Goal: Task Accomplishment & Management: Use online tool/utility

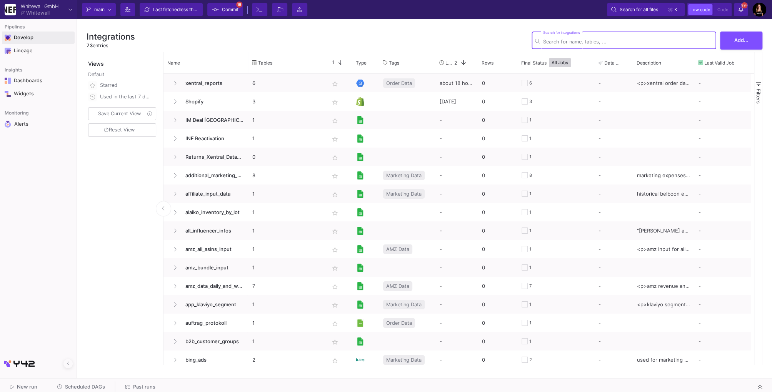
click at [34, 37] on div "Develop" at bounding box center [19, 38] width 34 height 12
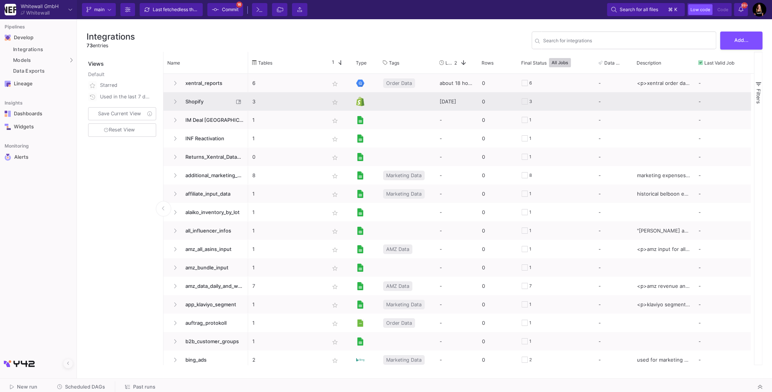
click at [200, 102] on span "Shopify" at bounding box center [207, 102] width 53 height 18
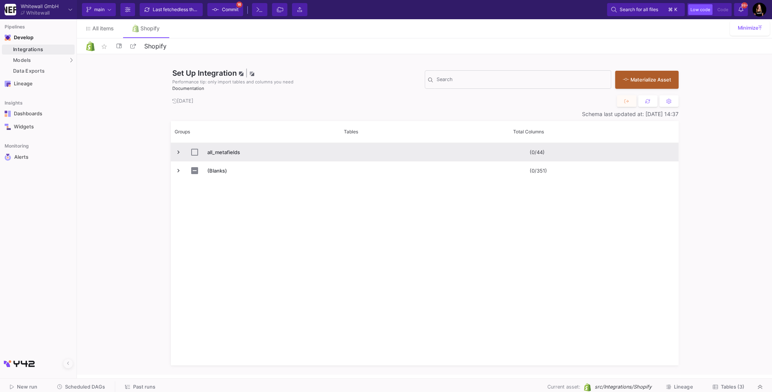
click at [177, 150] on span "Press SPACE to select this row." at bounding box center [178, 152] width 7 height 7
click at [177, 147] on span "Press SPACE to select this row." at bounding box center [178, 152] width 7 height 18
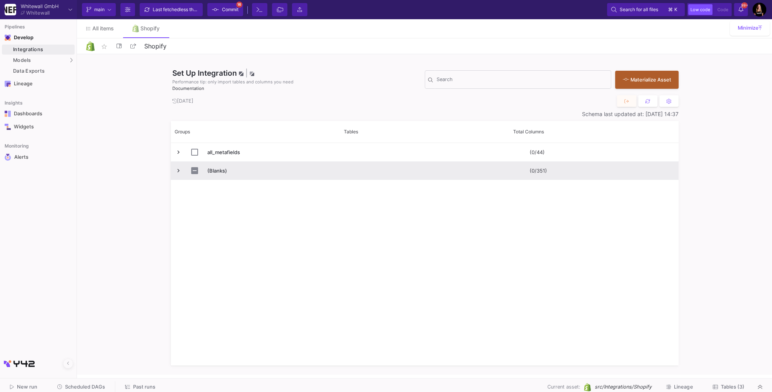
click at [177, 170] on span "Press SPACE to select this row." at bounding box center [178, 170] width 7 height 7
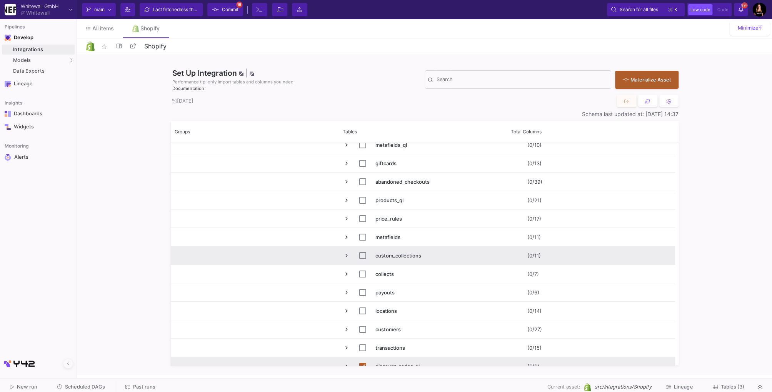
scroll to position [122, 0]
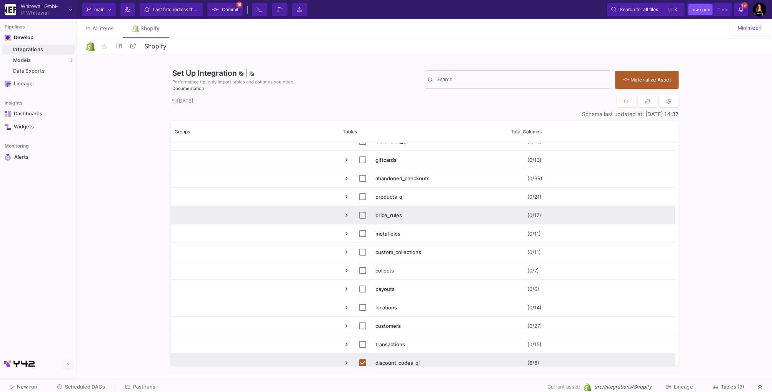
click at [345, 213] on span "Press SPACE to select this row." at bounding box center [346, 215] width 7 height 7
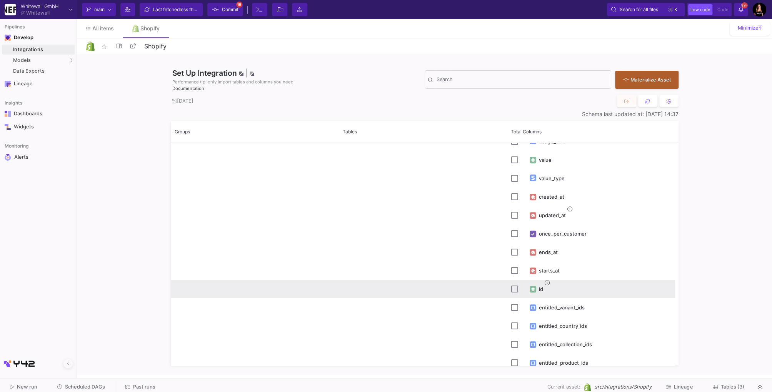
scroll to position [288, 0]
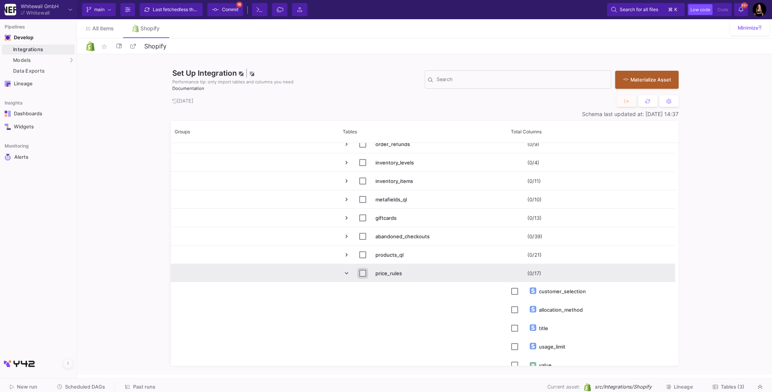
click at [363, 274] on input "Press Space to toggle row selection (unchecked)" at bounding box center [362, 273] width 7 height 7
checkbox input "true"
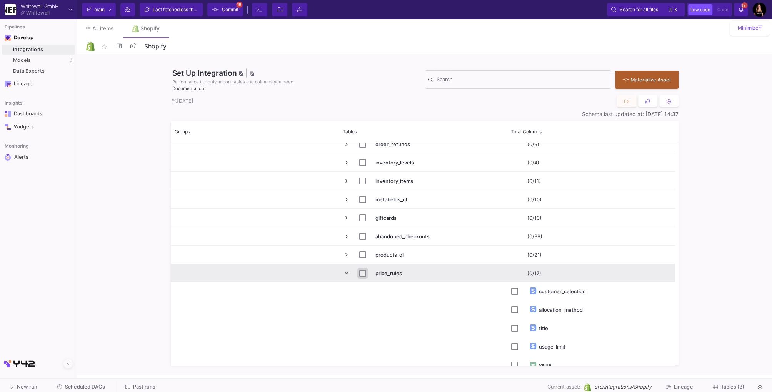
checkbox input "true"
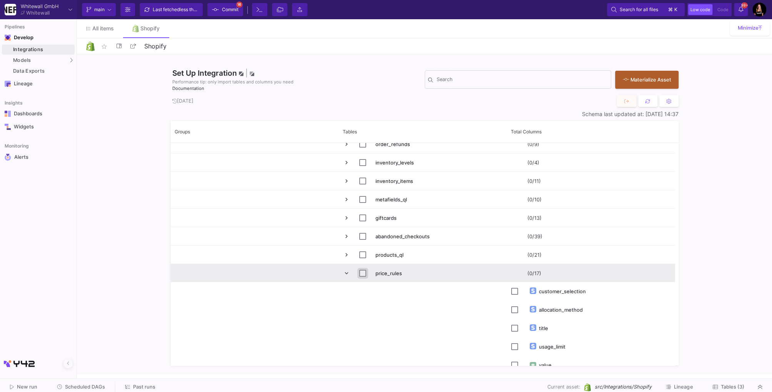
checkbox input "true"
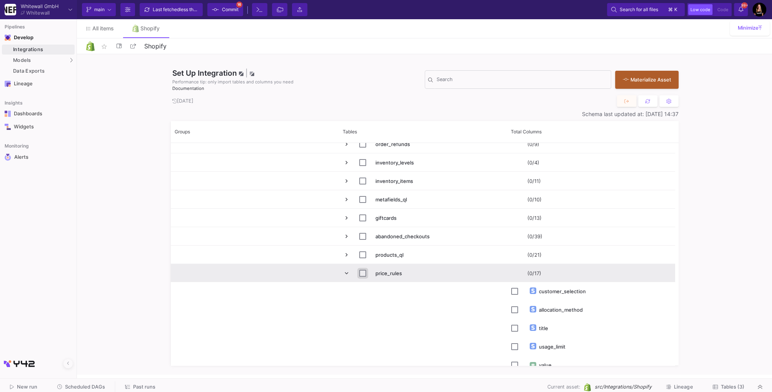
checkbox input "true"
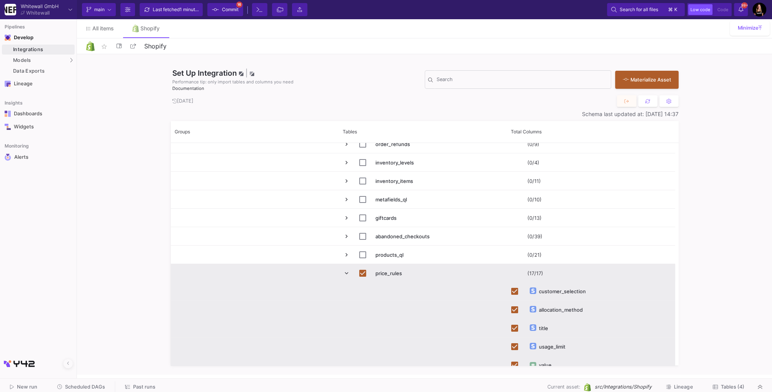
click at [348, 273] on span "Press SPACE to deselect this row." at bounding box center [346, 273] width 7 height 7
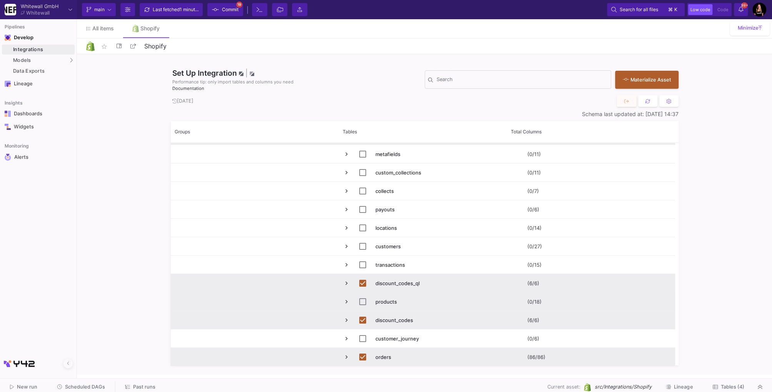
click at [344, 300] on span "Press SPACE to select this row." at bounding box center [346, 301] width 7 height 7
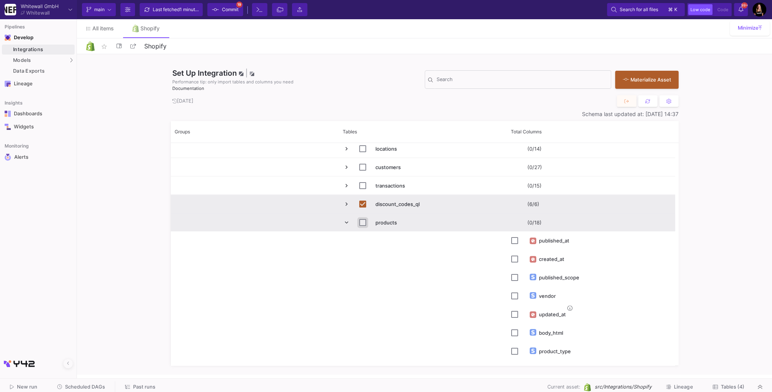
click at [363, 222] on input "Press Space to toggle row selection (unchecked)" at bounding box center [362, 222] width 7 height 7
checkbox input "true"
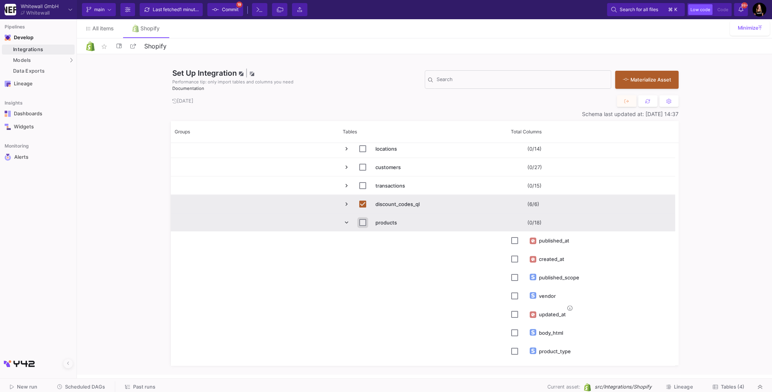
checkbox input "true"
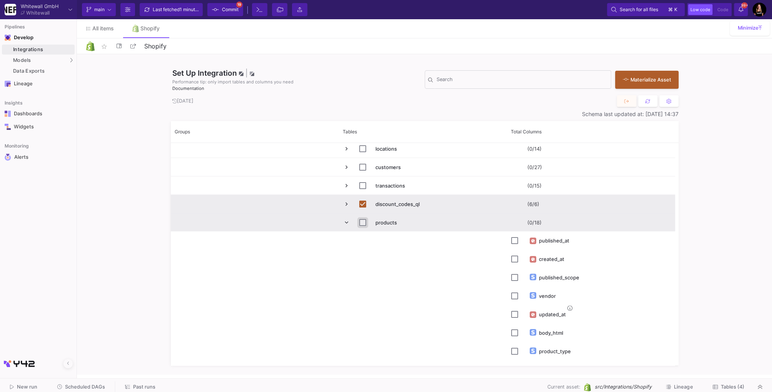
checkbox input "true"
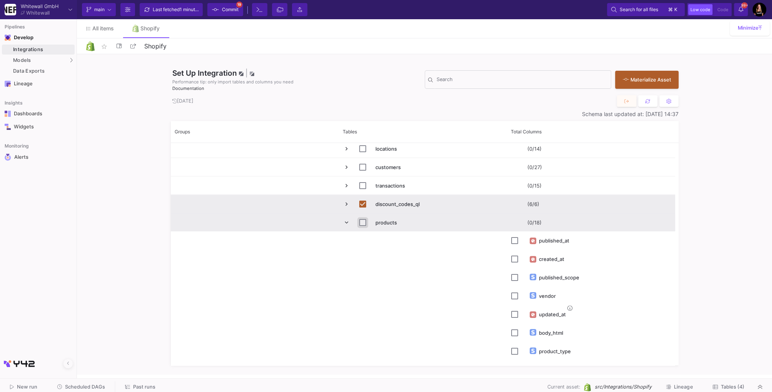
checkbox input "true"
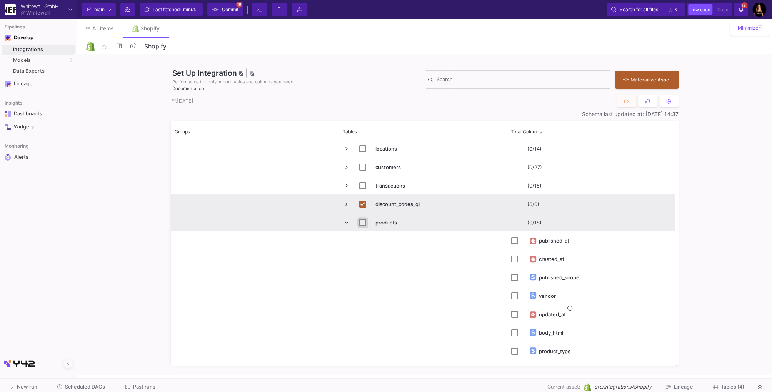
checkbox input "true"
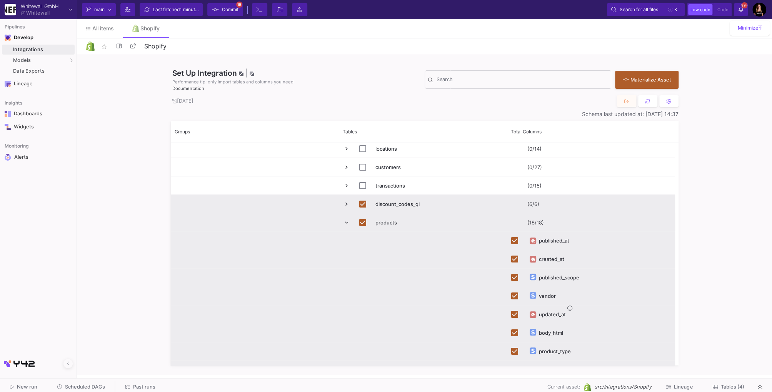
click at [345, 220] on span "Press SPACE to deselect this row." at bounding box center [346, 222] width 7 height 7
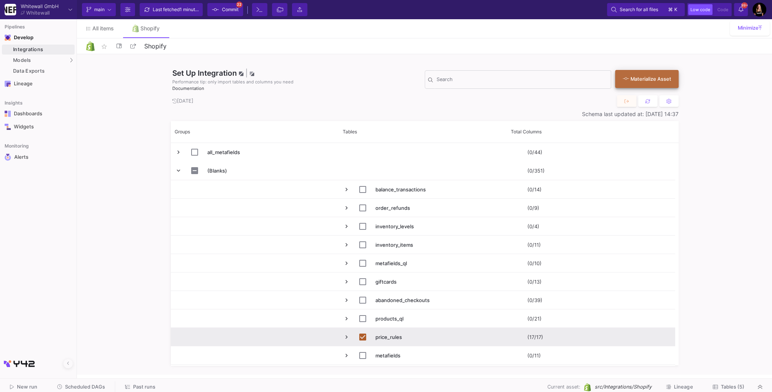
click at [638, 80] on div "Materialize Asset" at bounding box center [645, 78] width 44 height 7
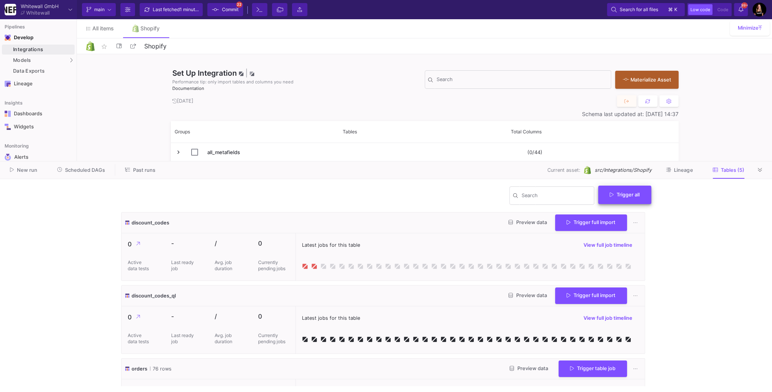
click at [631, 194] on span "Trigger all" at bounding box center [625, 195] width 30 height 6
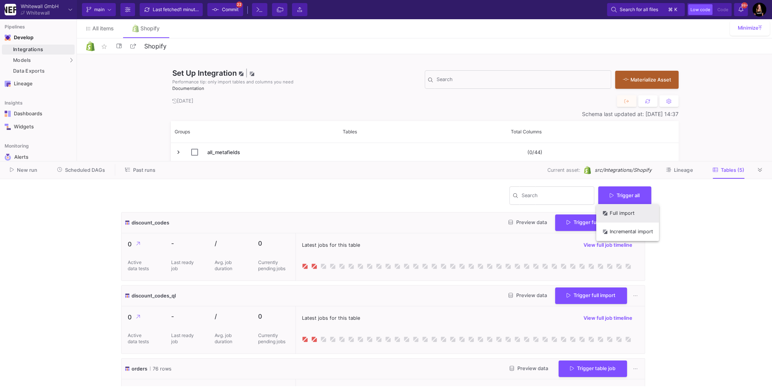
click at [620, 212] on button "Full import" at bounding box center [627, 213] width 63 height 18
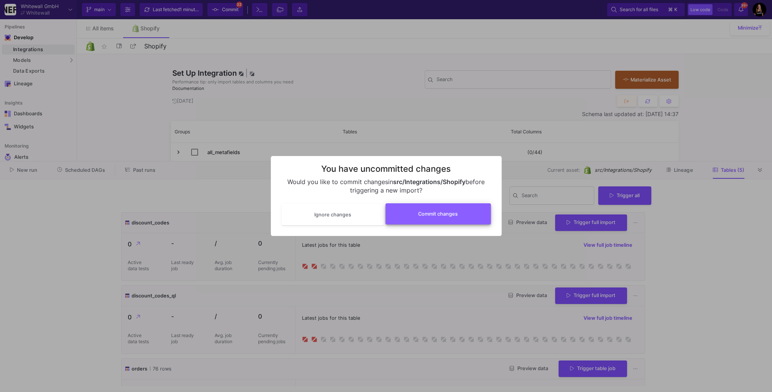
click at [438, 205] on button "Commit changes" at bounding box center [437, 213] width 105 height 21
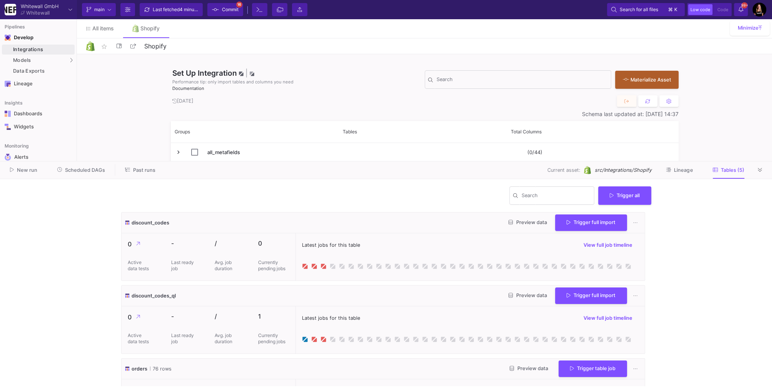
click at [255, 355] on div "discount_codes Preview data Trigger full import 0 Active data tests - Last read…" at bounding box center [386, 392] width 530 height 361
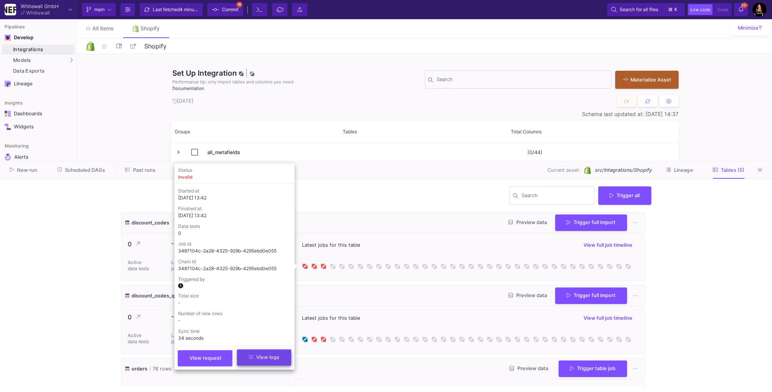
click at [254, 360] on span "View logs" at bounding box center [264, 358] width 30 height 6
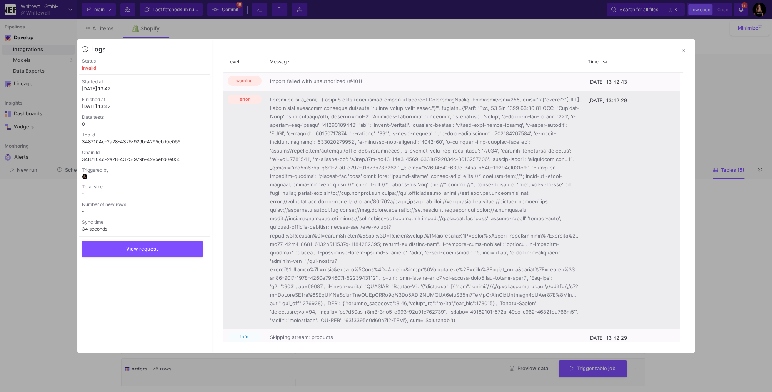
click at [311, 106] on span at bounding box center [425, 210] width 310 height 230
click at [371, 109] on span at bounding box center [425, 210] width 310 height 230
drag, startPoint x: 371, startPoint y: 109, endPoint x: 416, endPoint y: 110, distance: 44.6
click at [416, 110] on span at bounding box center [425, 210] width 310 height 230
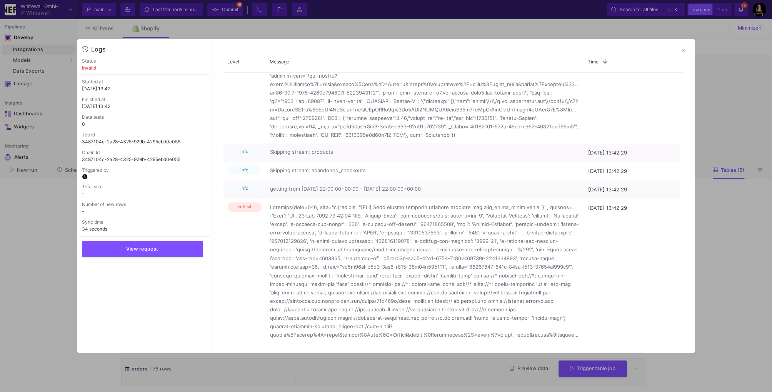
click at [713, 90] on div at bounding box center [386, 196] width 772 height 392
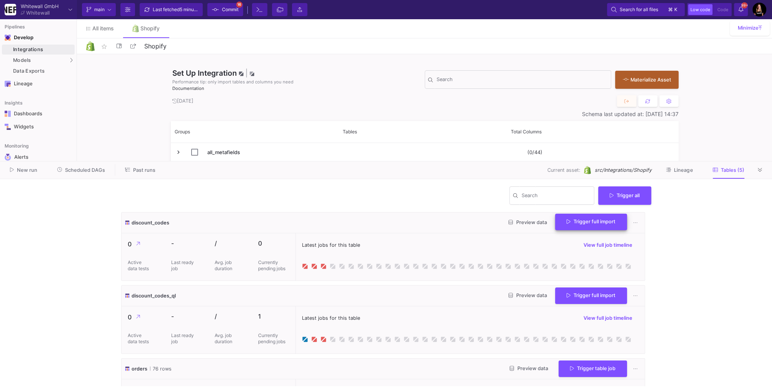
click at [576, 222] on span "Trigger full import" at bounding box center [590, 222] width 49 height 6
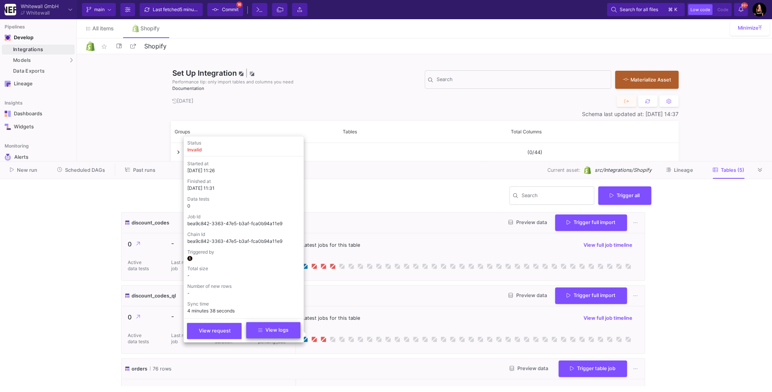
click at [289, 331] on button "View logs" at bounding box center [273, 330] width 54 height 16
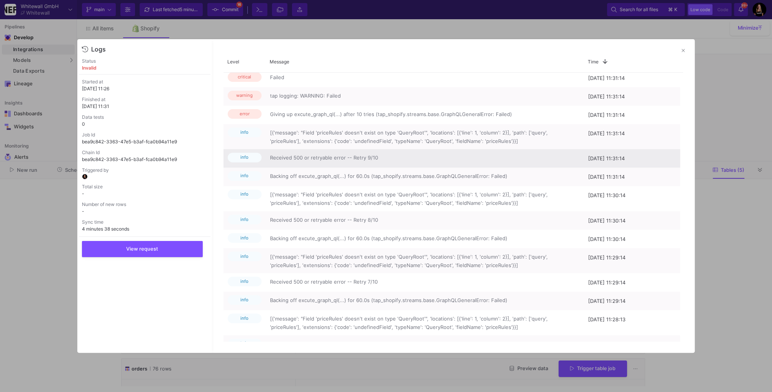
scroll to position [0, 0]
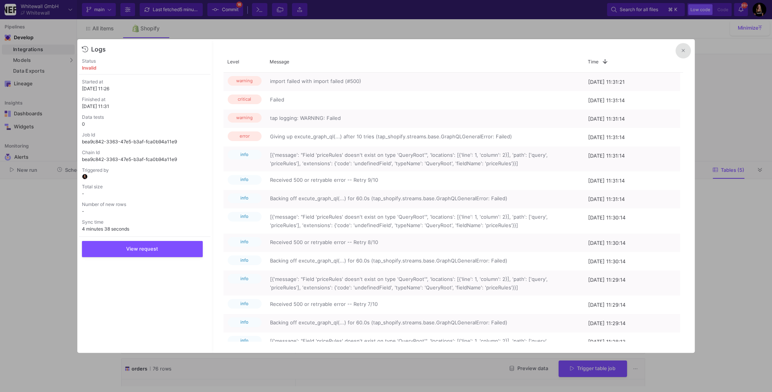
click at [681, 50] on icon at bounding box center [682, 50] width 3 height 5
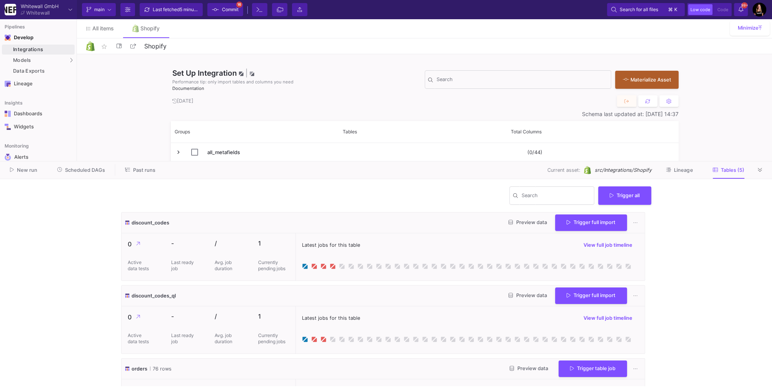
scroll to position [188, 0]
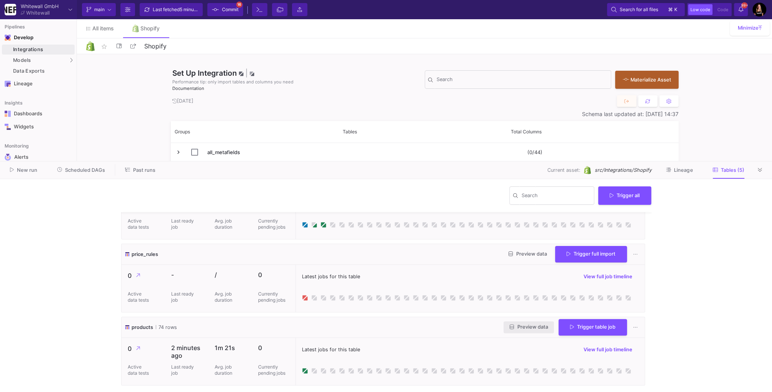
click at [516, 324] on span "Preview data" at bounding box center [529, 327] width 38 height 6
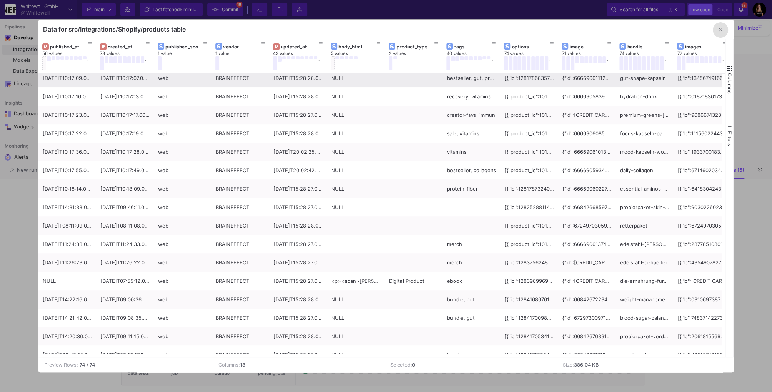
scroll to position [505, 0]
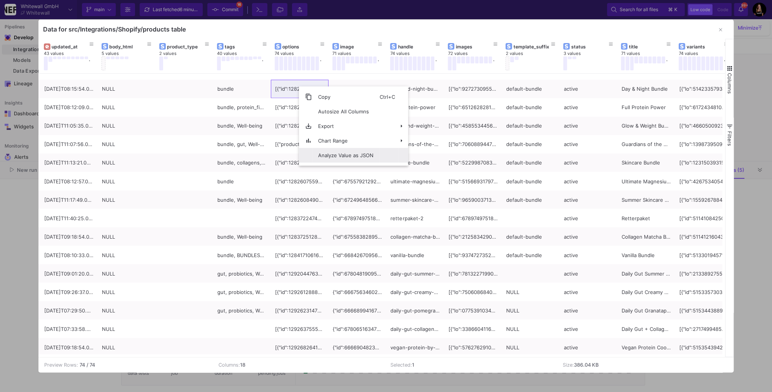
click at [323, 161] on span "Analyze Value as JSON" at bounding box center [346, 155] width 68 height 15
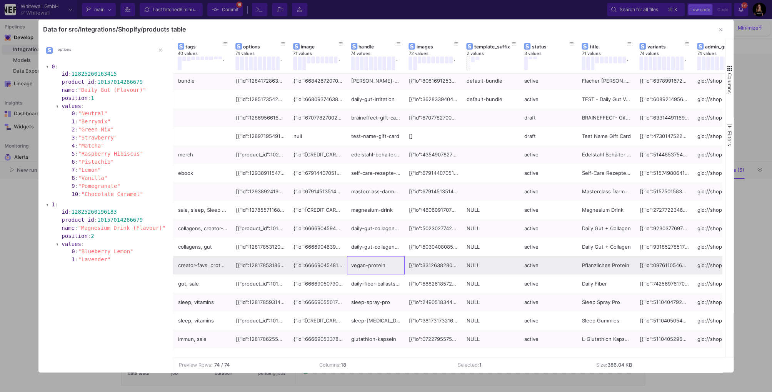
click at [366, 265] on div "vegan-protein" at bounding box center [375, 266] width 49 height 18
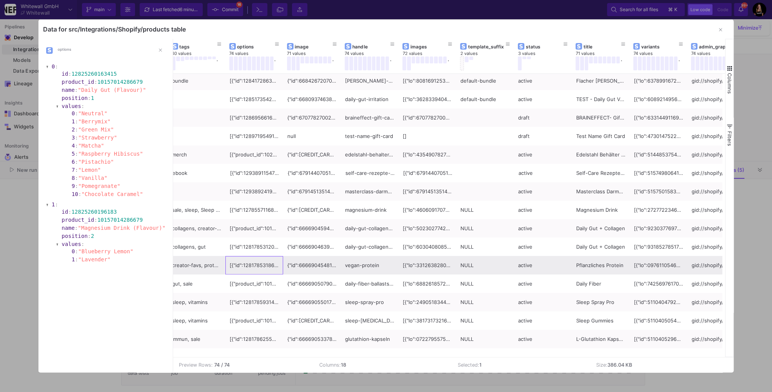
click at [249, 266] on div "[{"id":12817853186391,"product_id":10150714376535,"name":"Flavour","position":1…" at bounding box center [254, 266] width 49 height 18
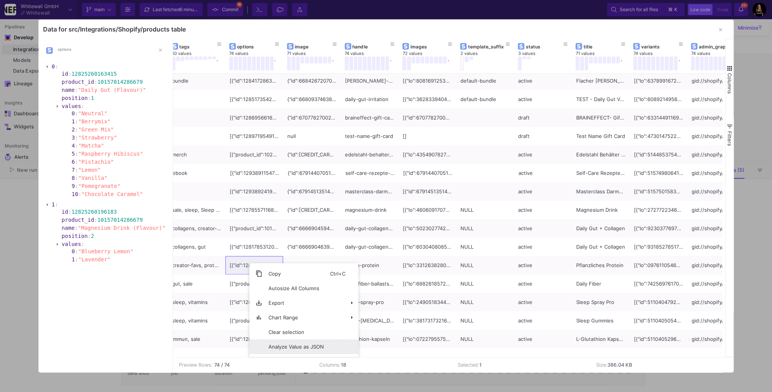
click at [279, 348] on span "Analyze Value as JSON" at bounding box center [296, 347] width 68 height 15
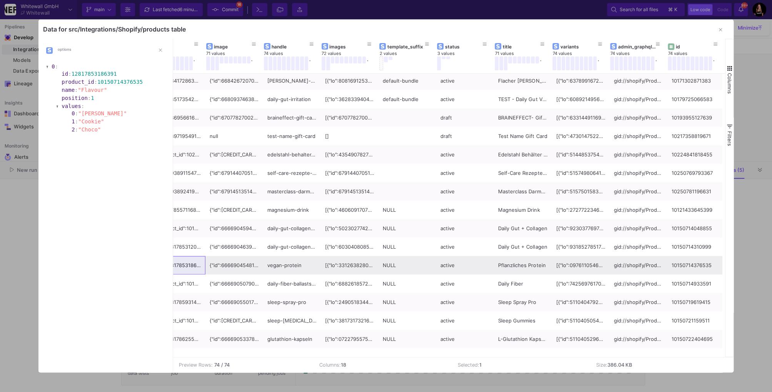
click at [574, 267] on div at bounding box center [580, 266] width 49 height 18
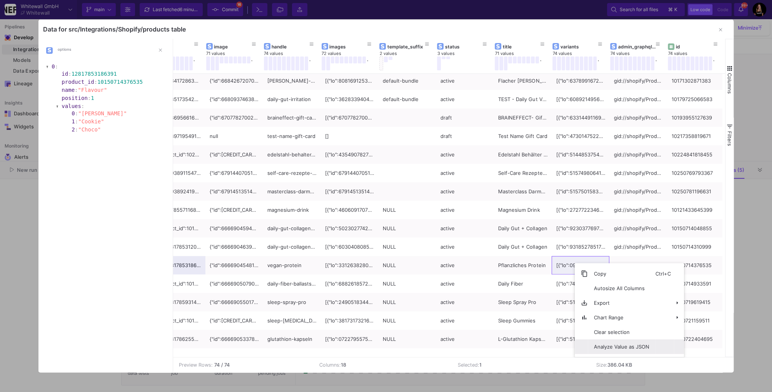
click at [593, 348] on span "Analyze Value as JSON" at bounding box center [622, 347] width 68 height 15
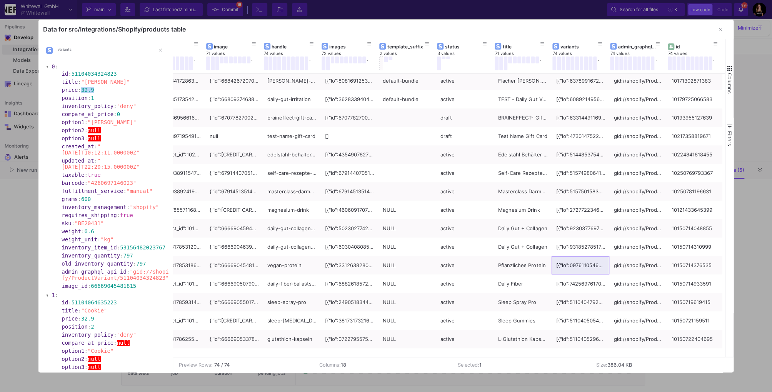
drag, startPoint x: 84, startPoint y: 90, endPoint x: 108, endPoint y: 90, distance: 24.6
click at [108, 90] on section "price : 32.9" at bounding box center [116, 90] width 109 height 6
click at [723, 30] on button "button" at bounding box center [719, 29] width 15 height 15
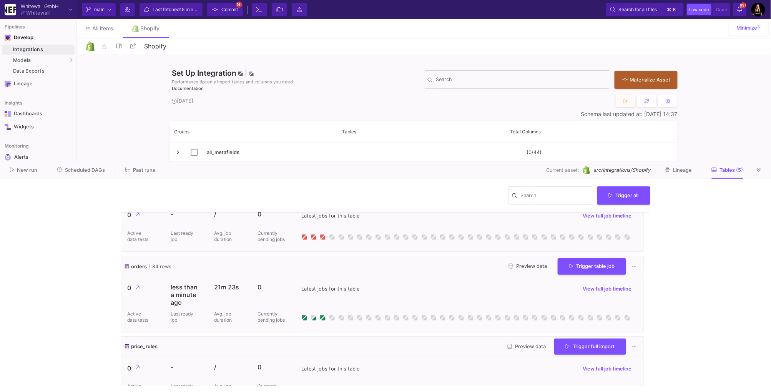
scroll to position [196, 0]
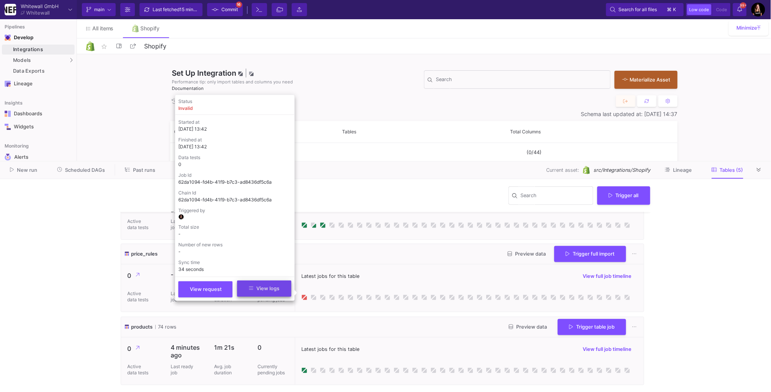
click at [273, 290] on span "View logs" at bounding box center [264, 289] width 30 height 6
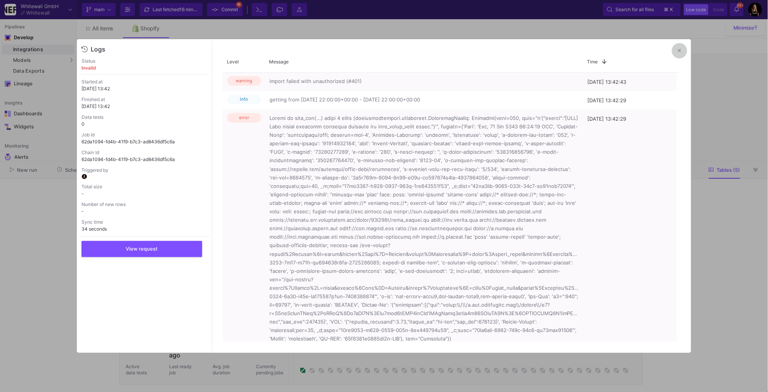
click at [681, 49] on icon at bounding box center [679, 50] width 3 height 5
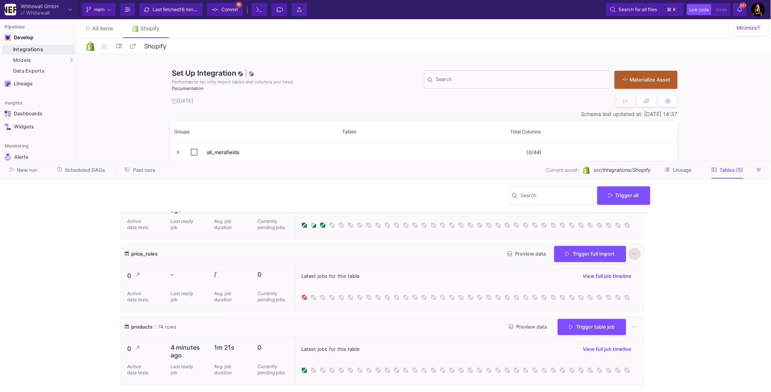
click at [633, 252] on icon at bounding box center [635, 254] width 4 height 5
click at [651, 325] on button "Delete table" at bounding box center [655, 327] width 59 height 18
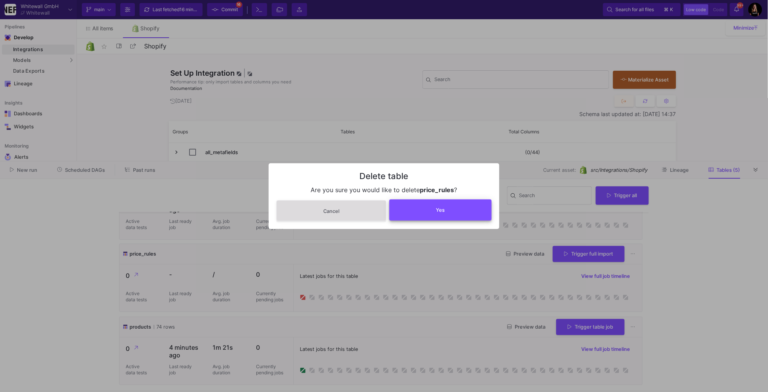
click at [435, 208] on button "Yes" at bounding box center [441, 210] width 102 height 21
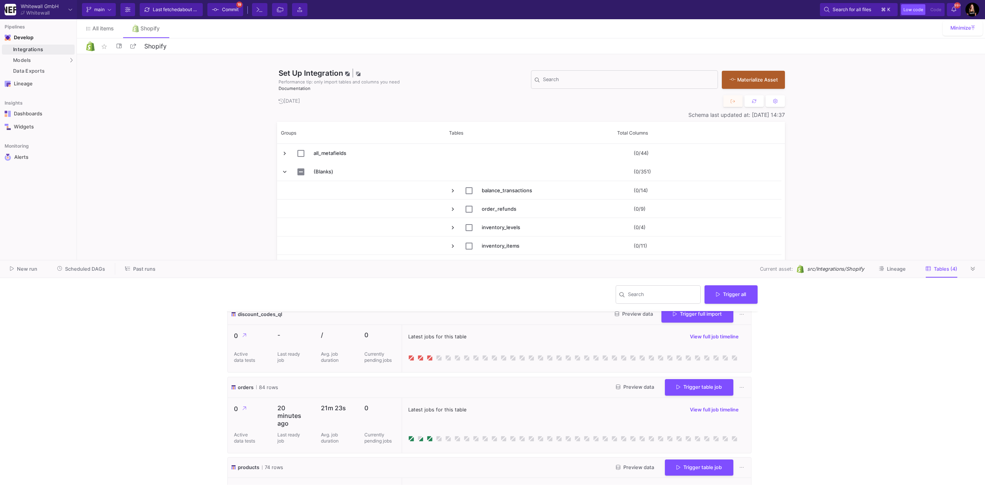
scroll to position [80, 0]
